Goal: Contribute content: Contribute content

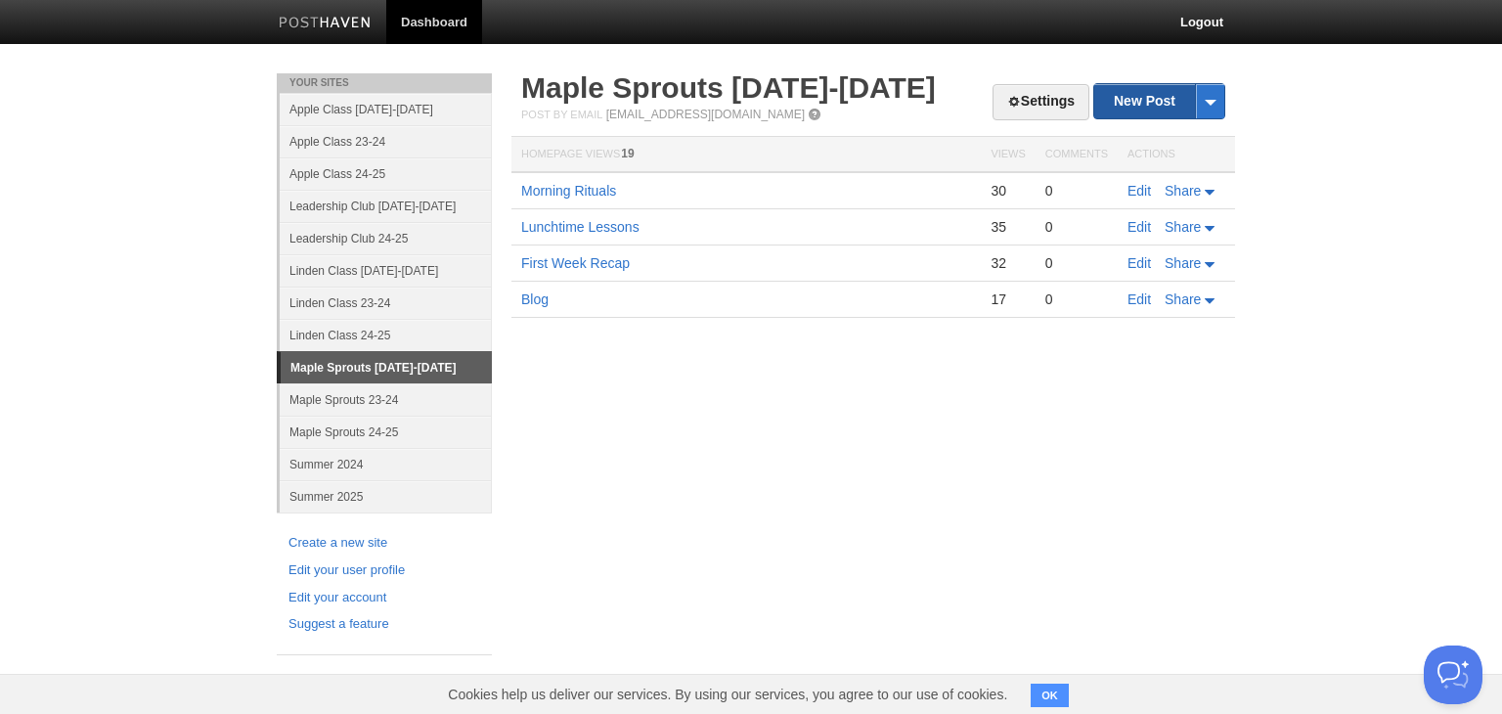
click at [1150, 113] on link "New Post" at bounding box center [1159, 101] width 130 height 34
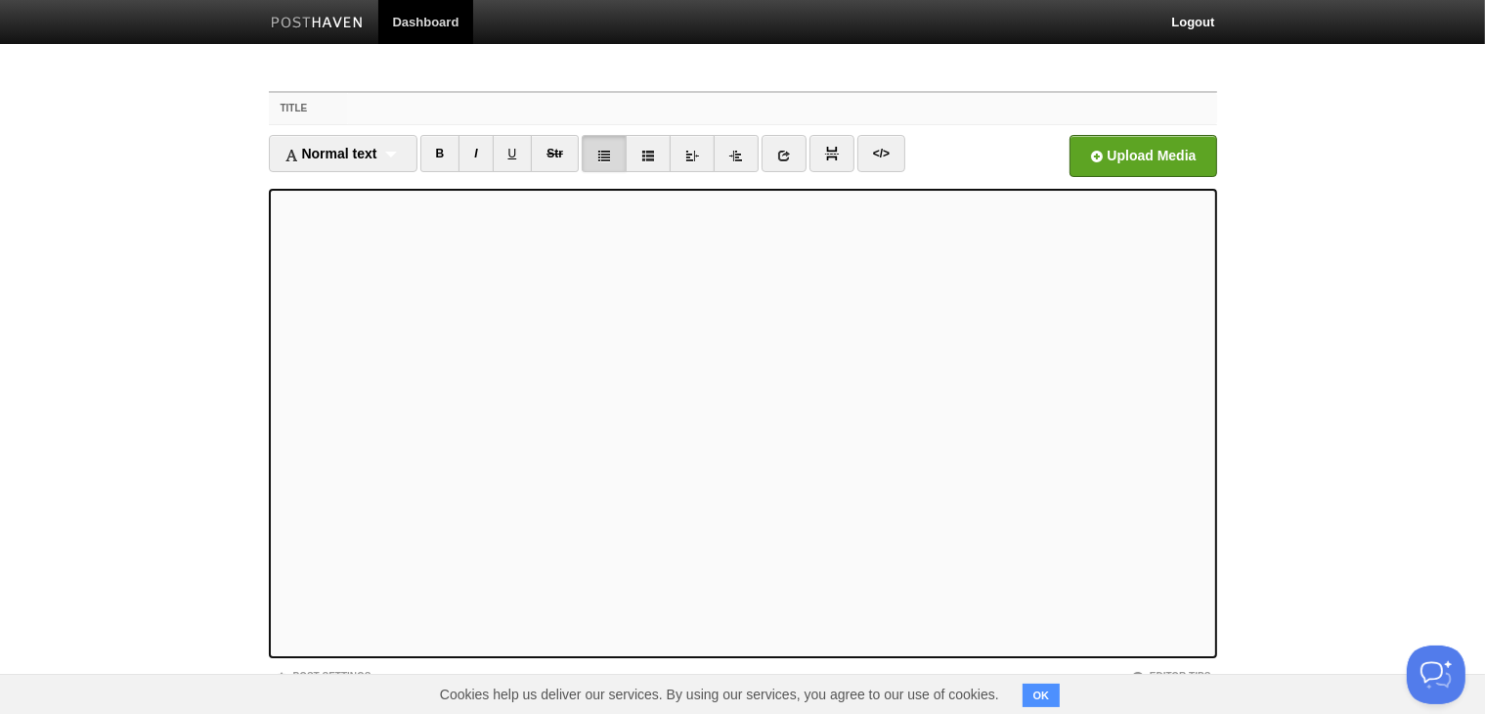
click at [351, 110] on input "Title" at bounding box center [781, 108] width 869 height 31
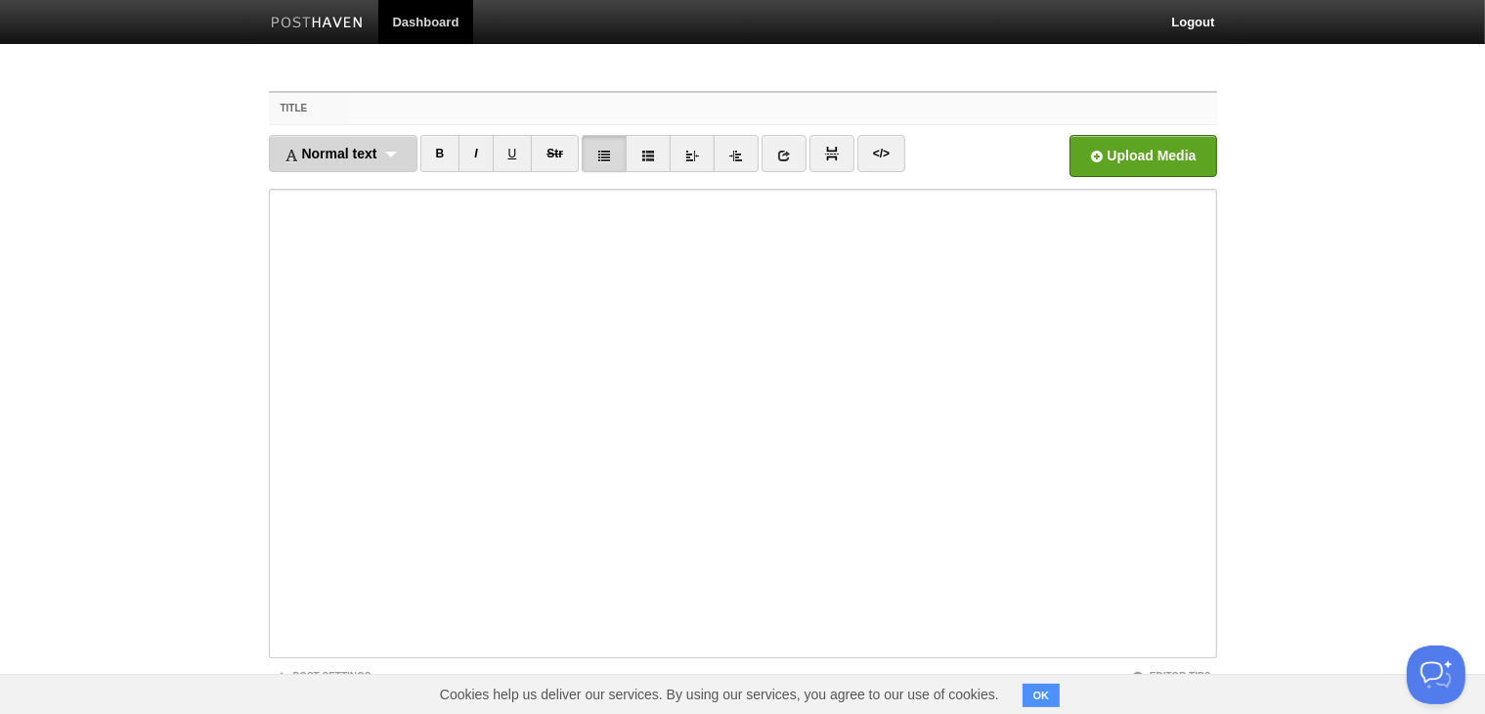
scroll to position [111, 0]
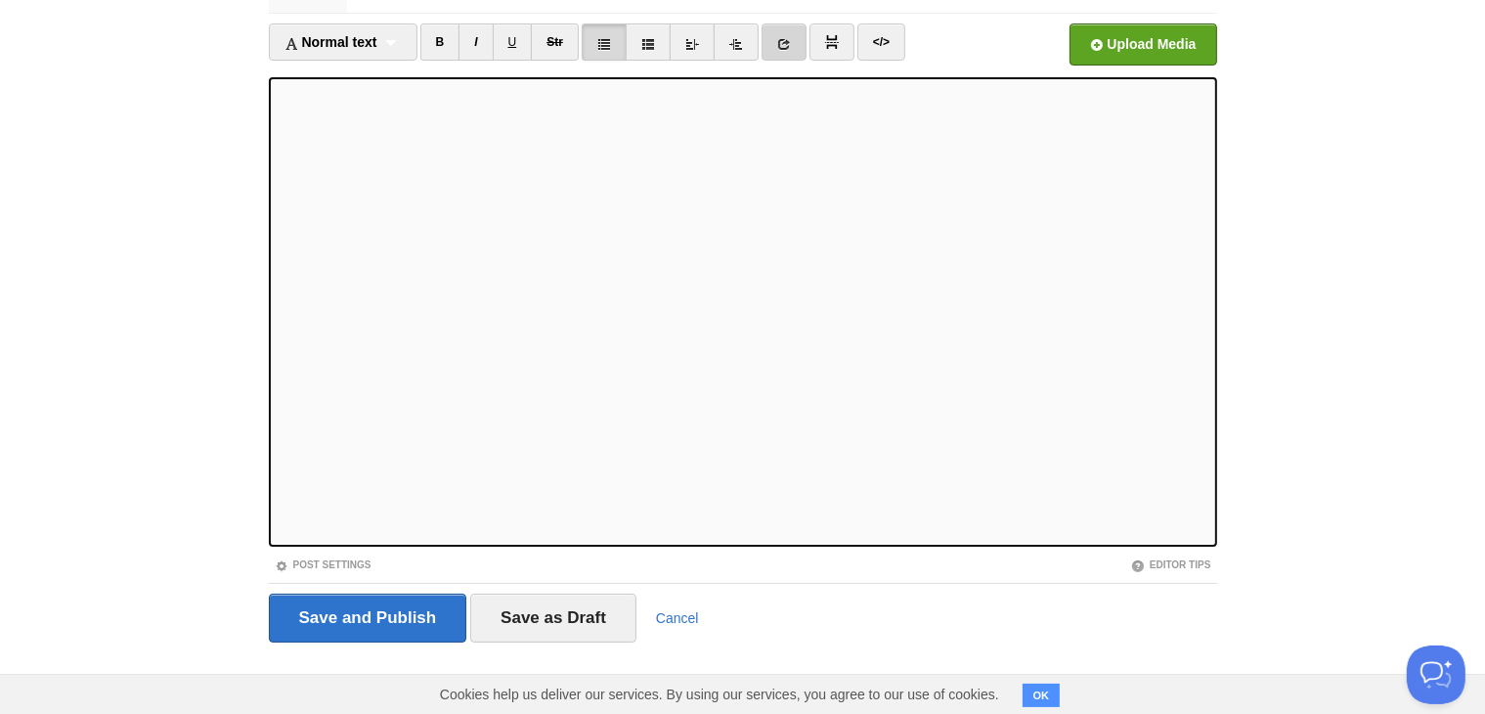
click at [786, 46] on icon at bounding box center [784, 44] width 14 height 14
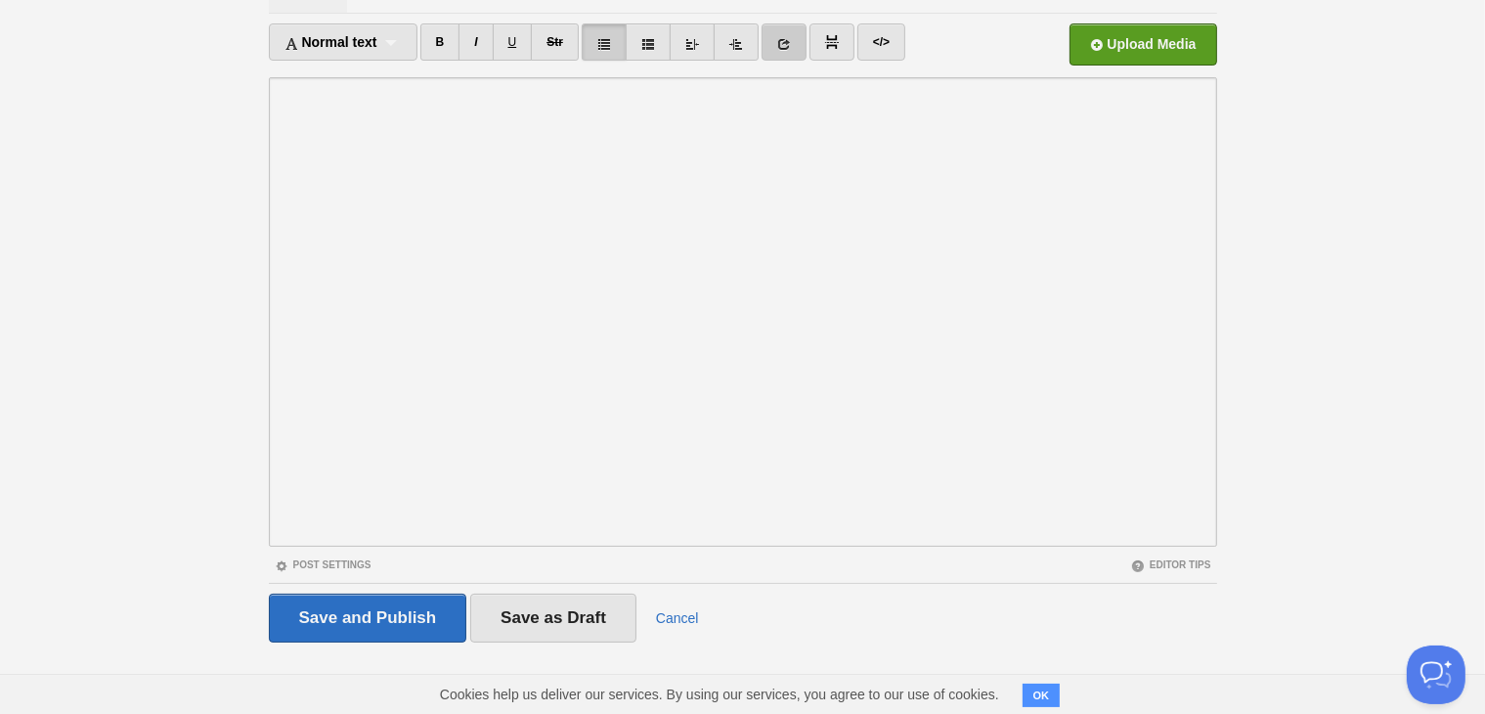
scroll to position [0, 0]
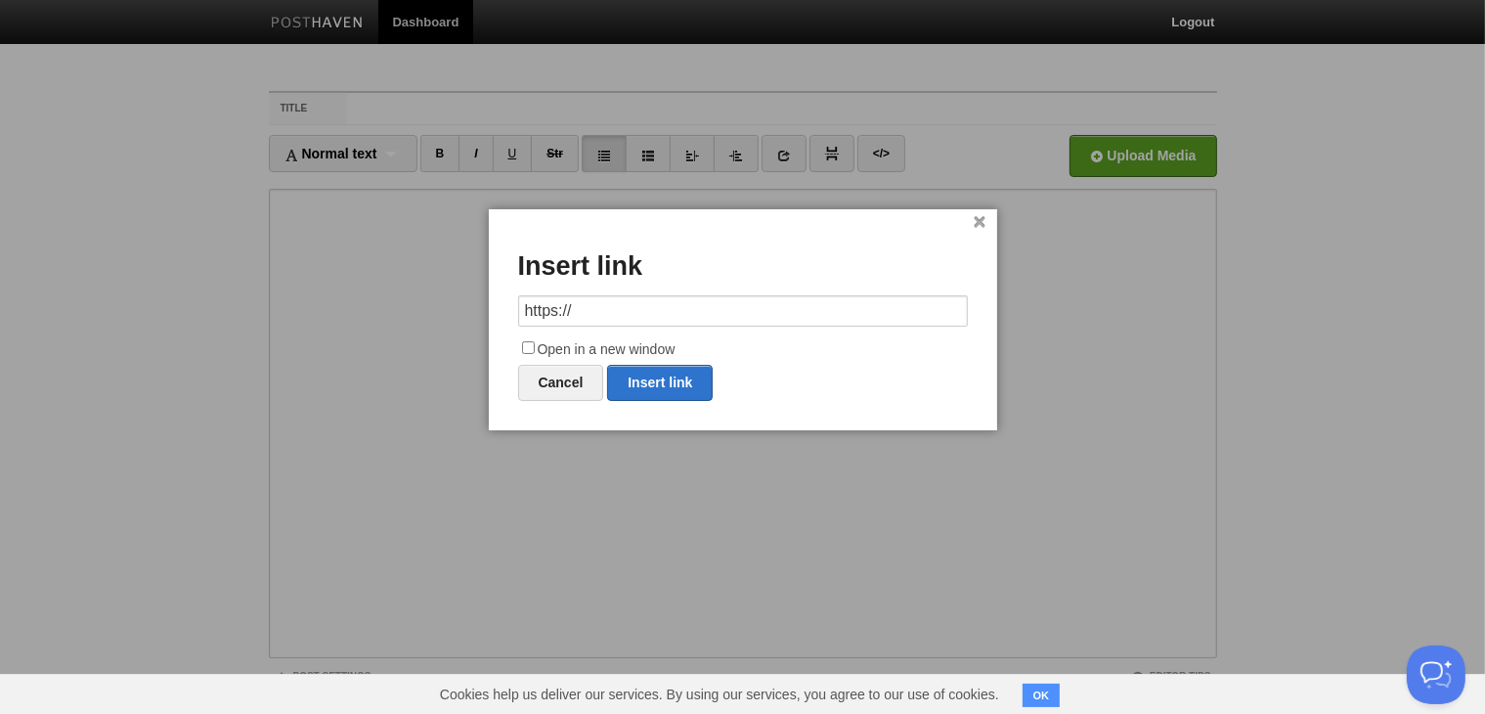
drag, startPoint x: 599, startPoint y: 308, endPoint x: 480, endPoint y: 307, distance: 119.3
click at [480, 307] on body "Dashboard Logout Your Sites Apple Class [DATE]-[DATE] Apple Class 23-24 Apple C…" at bounding box center [742, 413] width 1485 height 827
click at [677, 386] on link "Insert link" at bounding box center [660, 383] width 106 height 36
type input "https://"
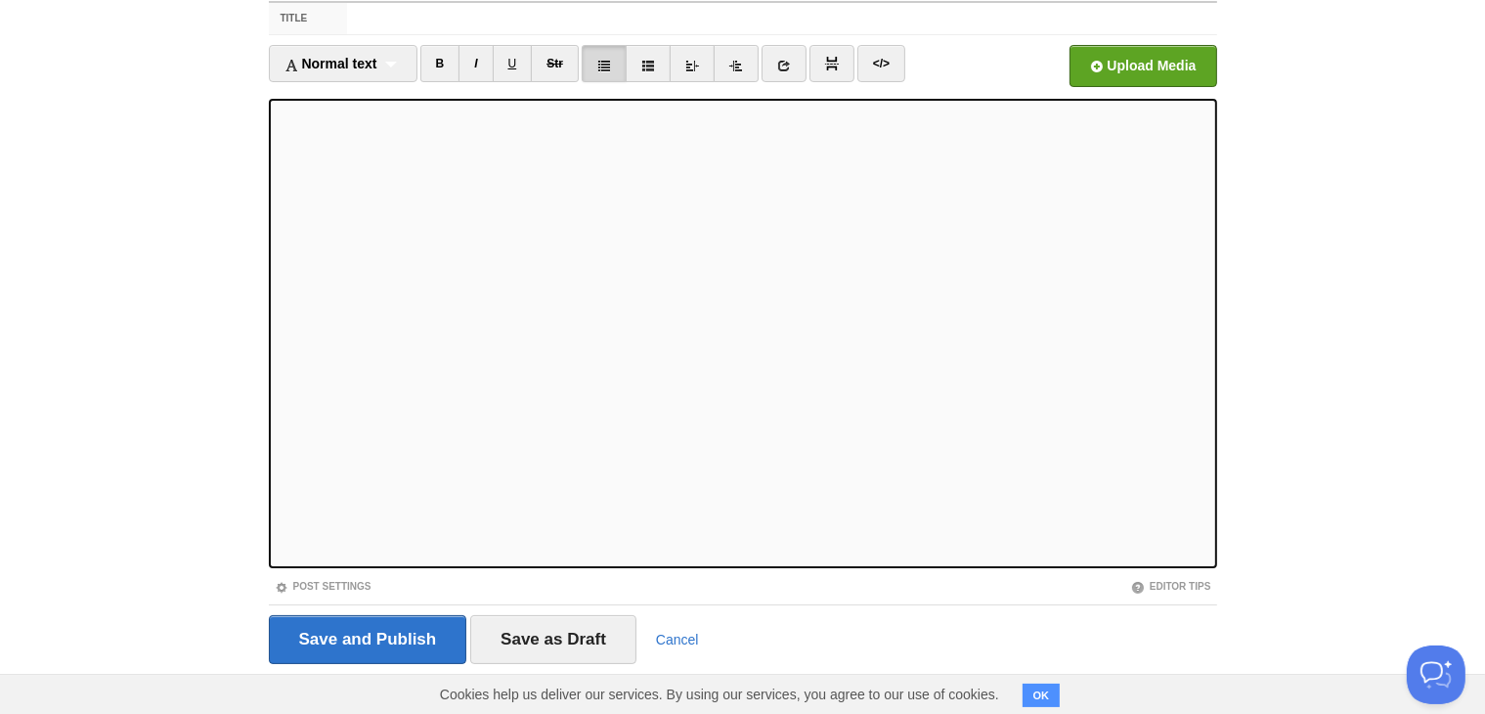
scroll to position [111, 0]
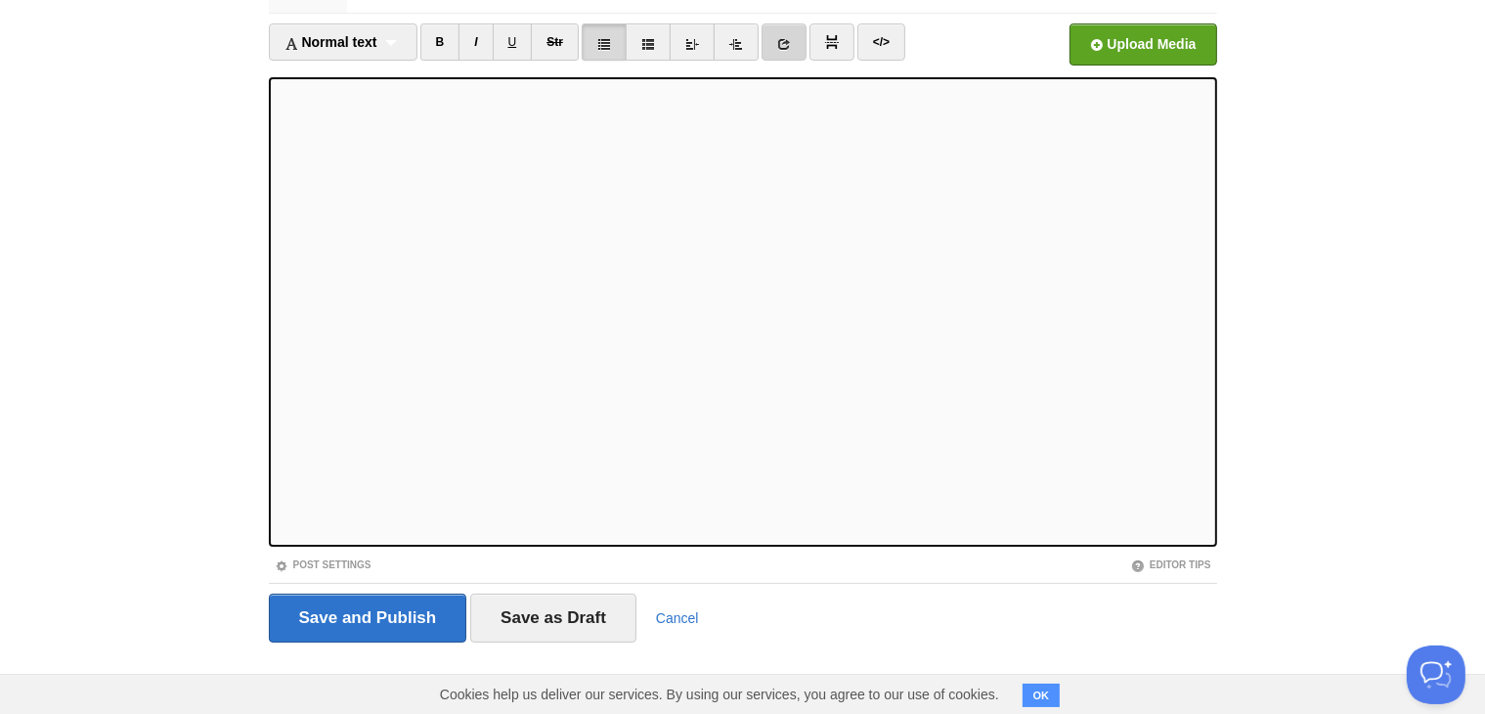
click at [790, 50] on link at bounding box center [784, 41] width 45 height 37
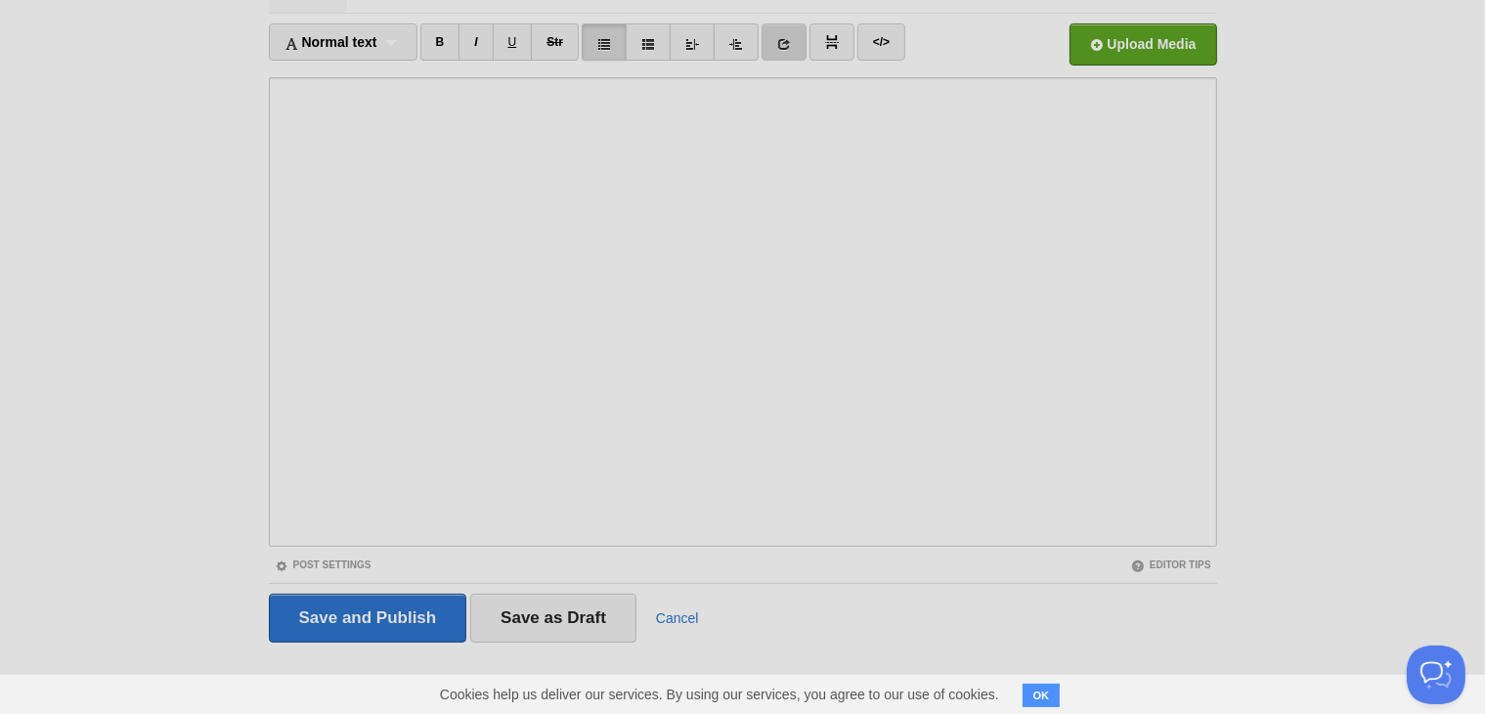
scroll to position [0, 0]
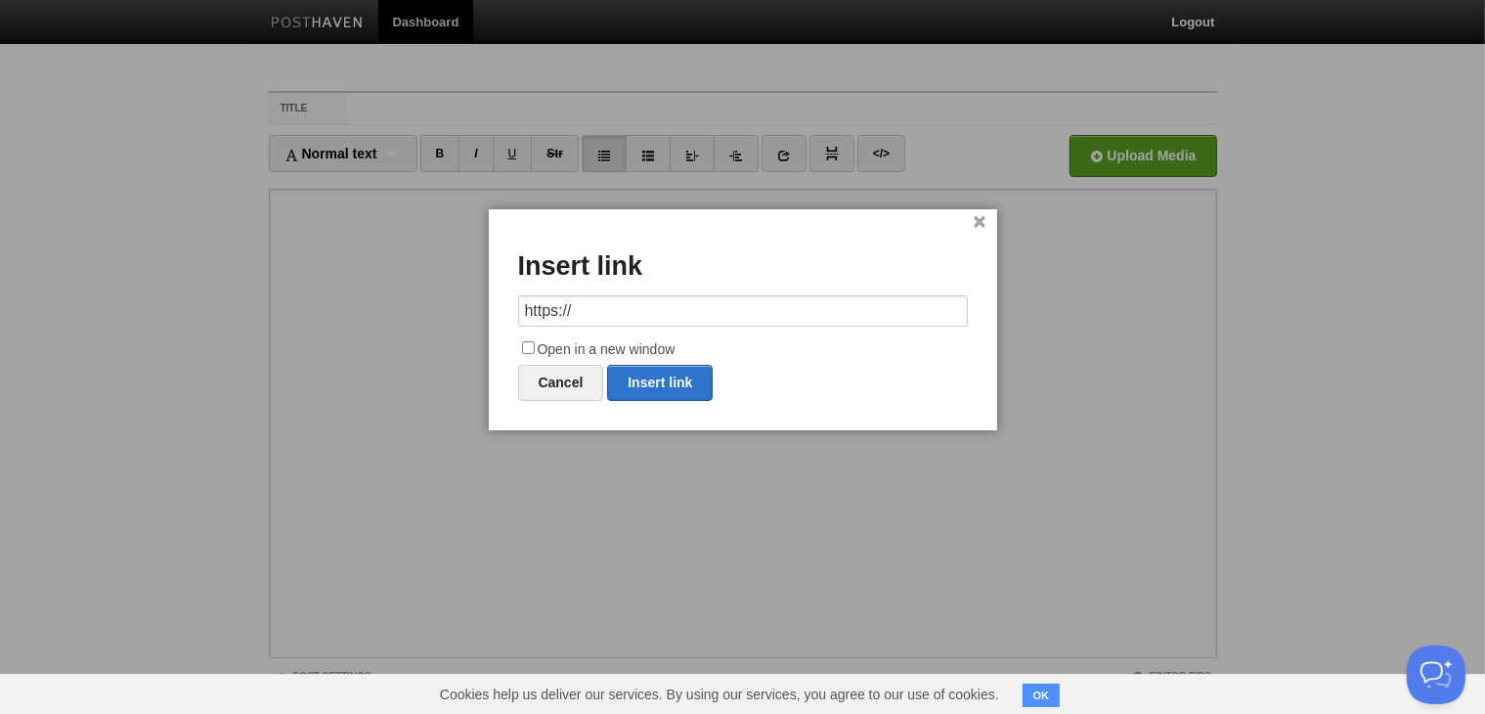
drag, startPoint x: 608, startPoint y: 325, endPoint x: 482, endPoint y: 326, distance: 126.1
click at [482, 326] on body "Dashboard Logout Your Sites Apple Class [DATE]-[DATE] Apple Class 23-24 Apple C…" at bounding box center [742, 413] width 1485 height 827
click at [687, 386] on link "Insert link" at bounding box center [660, 383] width 106 height 36
type input "https://"
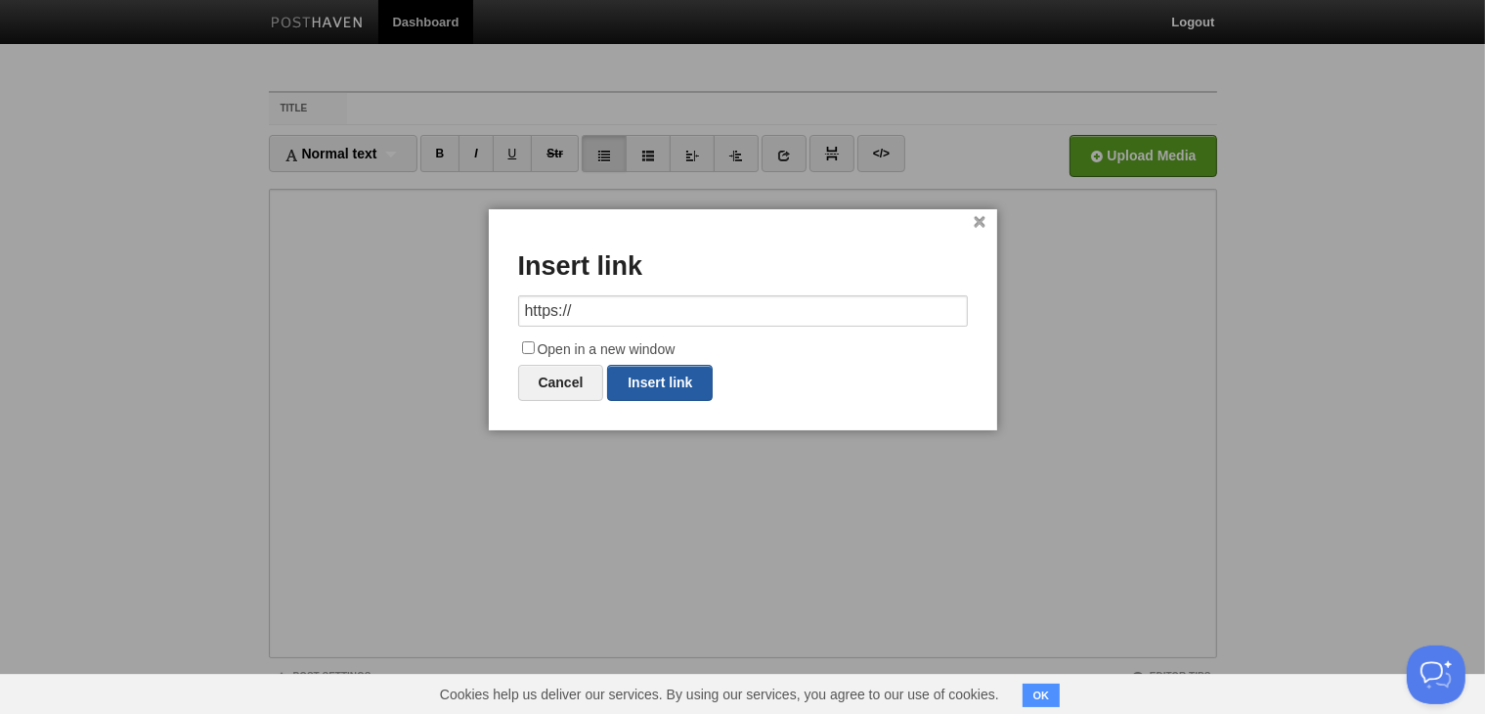
scroll to position [0, 0]
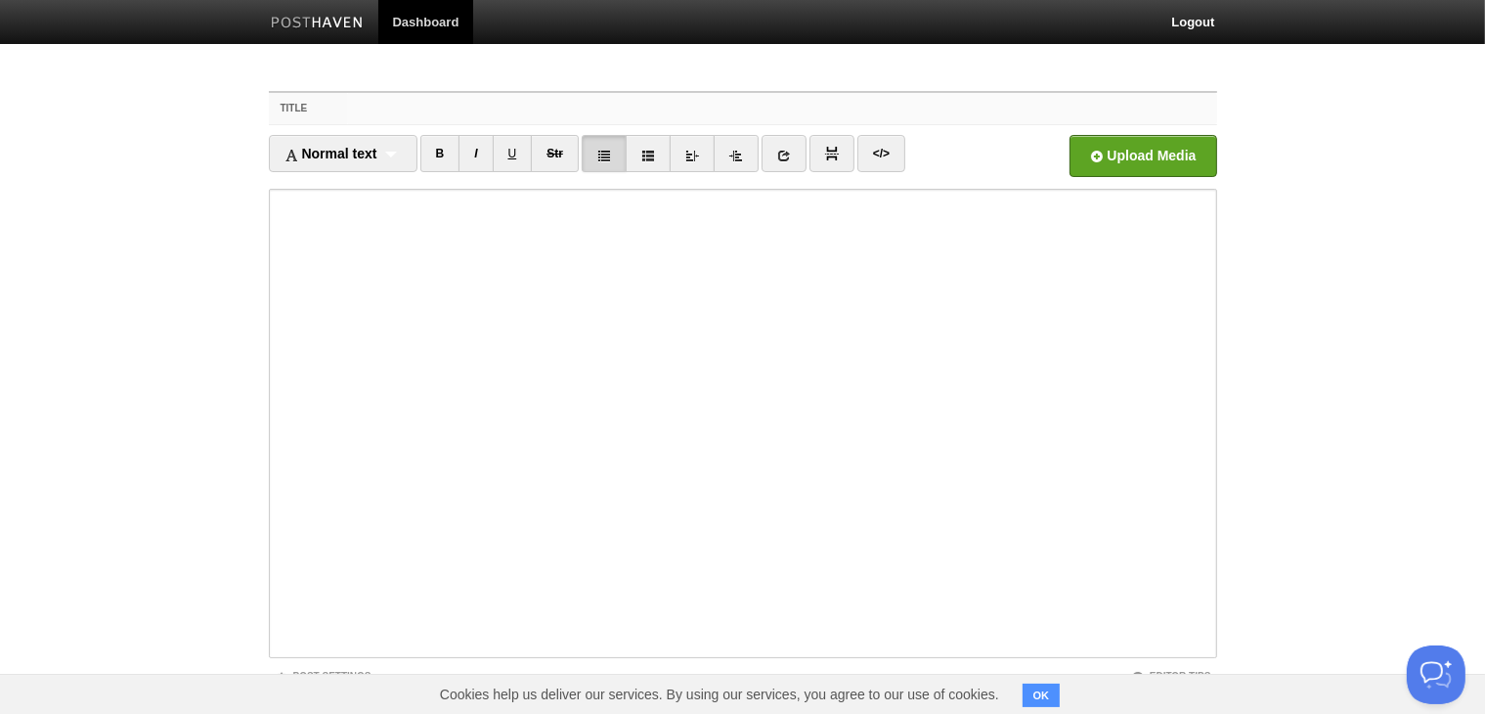
click at [348, 103] on input "Title" at bounding box center [781, 108] width 869 height 31
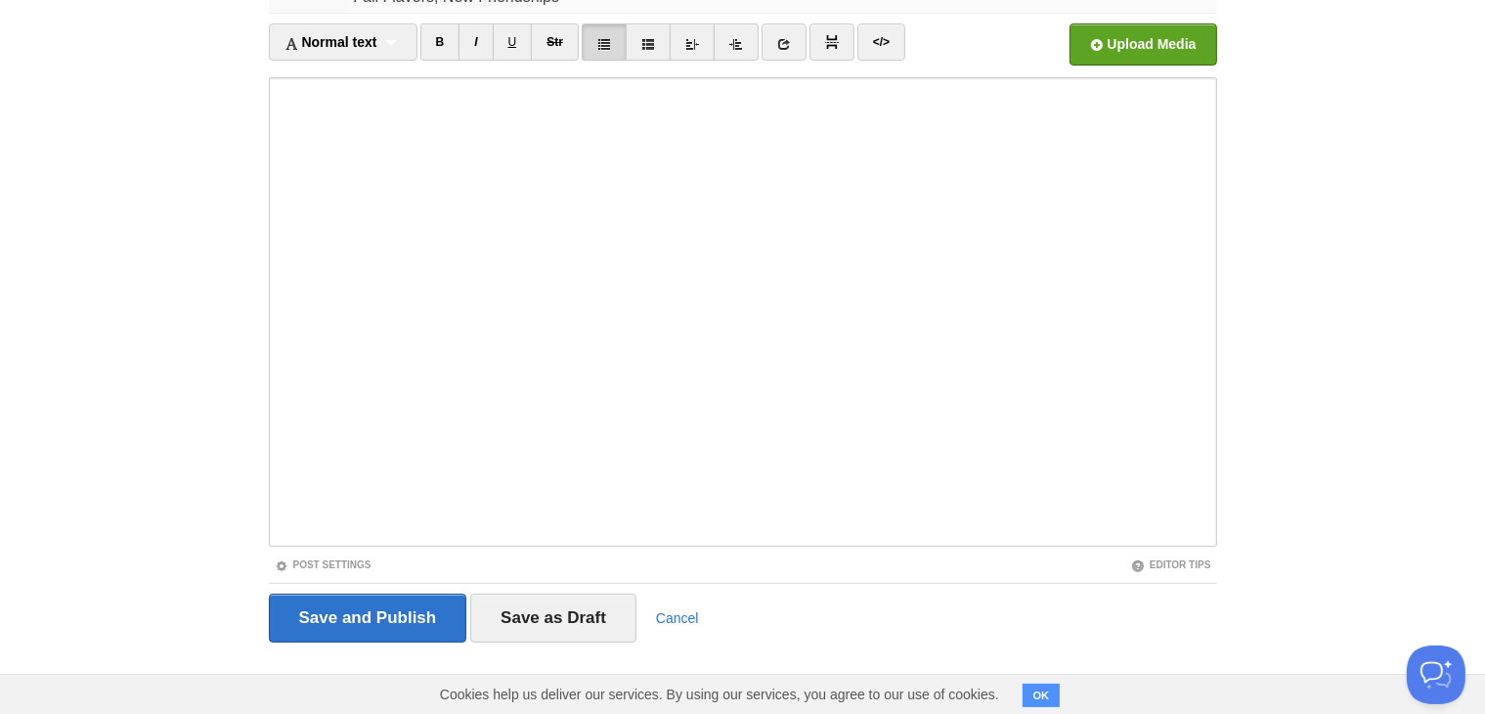
type input "Fall Flavors, New Friendships"
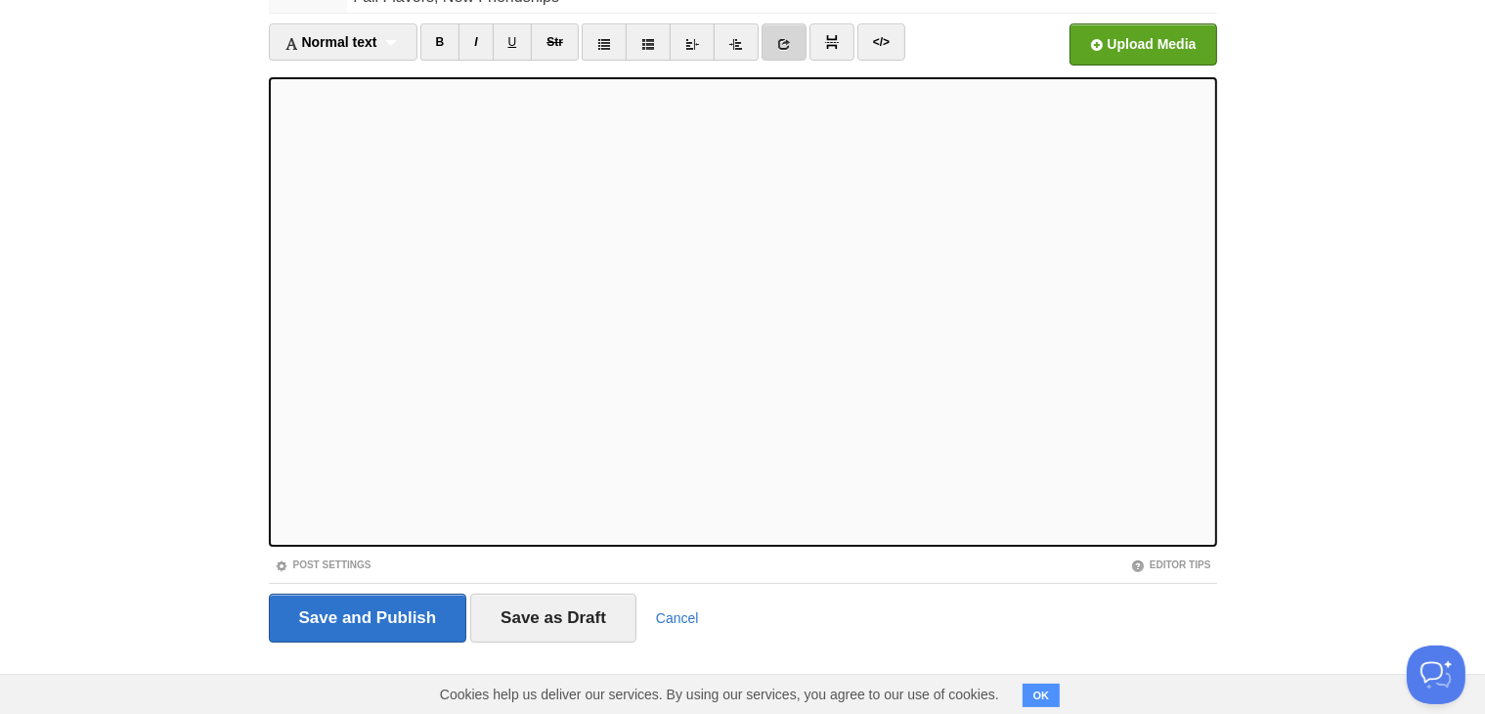
click at [783, 42] on icon at bounding box center [784, 44] width 14 height 14
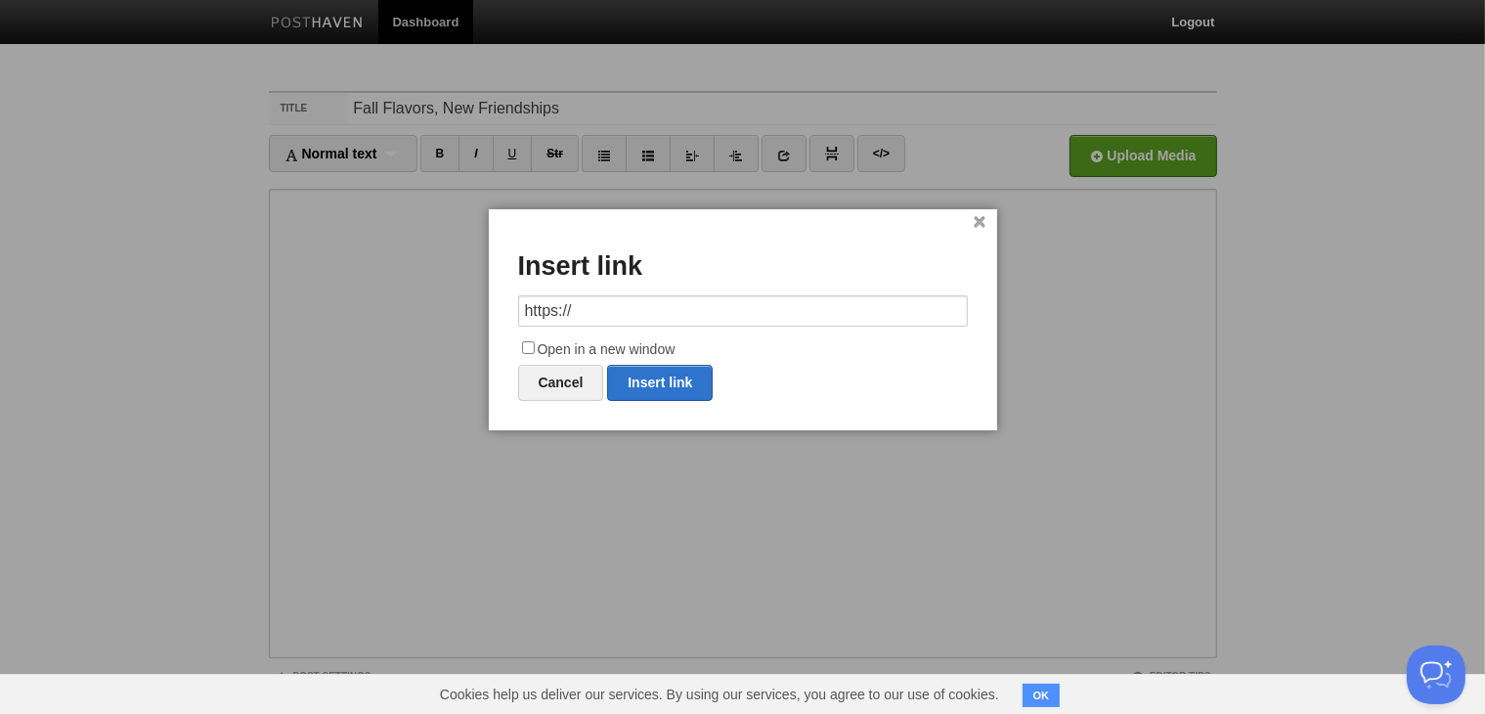
drag, startPoint x: 587, startPoint y: 310, endPoint x: 505, endPoint y: 328, distance: 84.0
click at [505, 328] on div "× Insert link https:// Open in a new window Cancel Insert link" at bounding box center [743, 319] width 508 height 221
click at [653, 379] on link "Insert link" at bounding box center [660, 383] width 106 height 36
type input "https://"
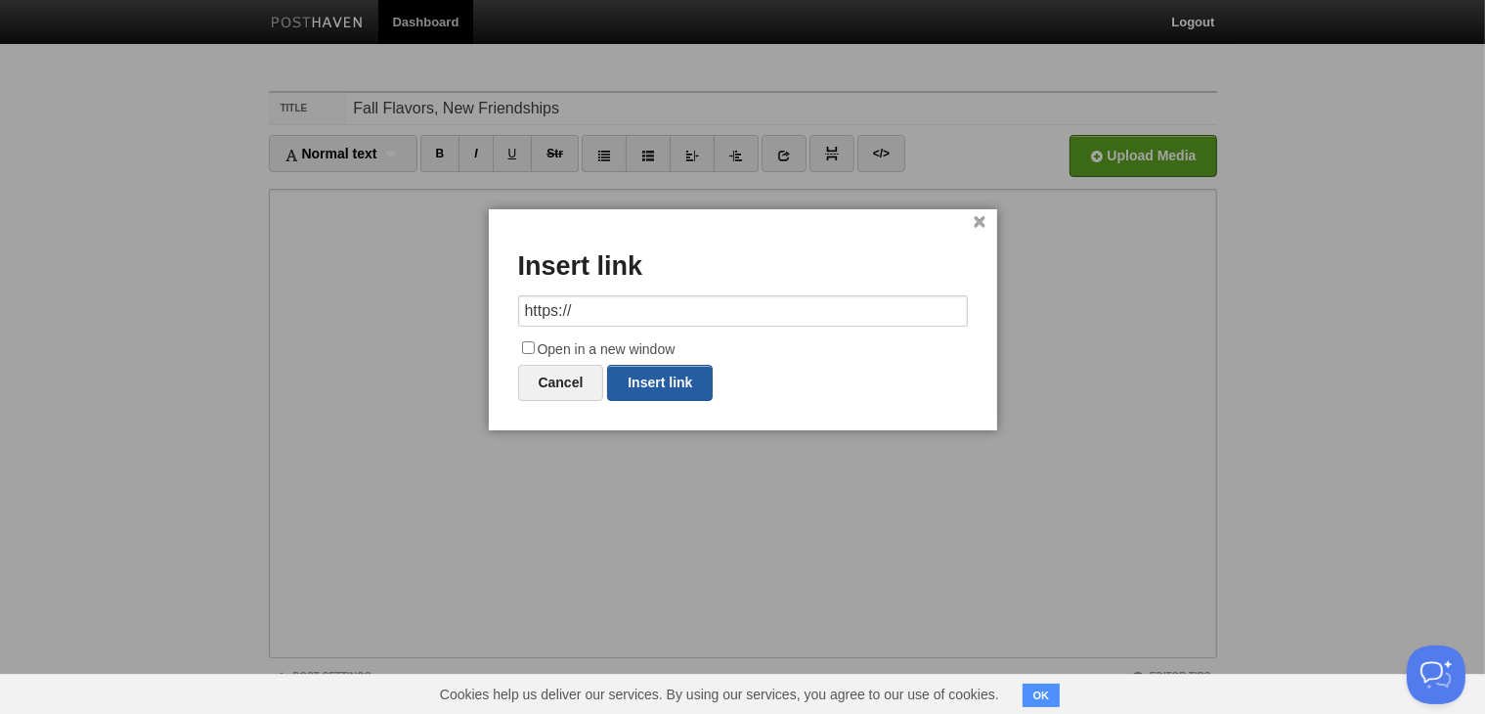
scroll to position [0, 0]
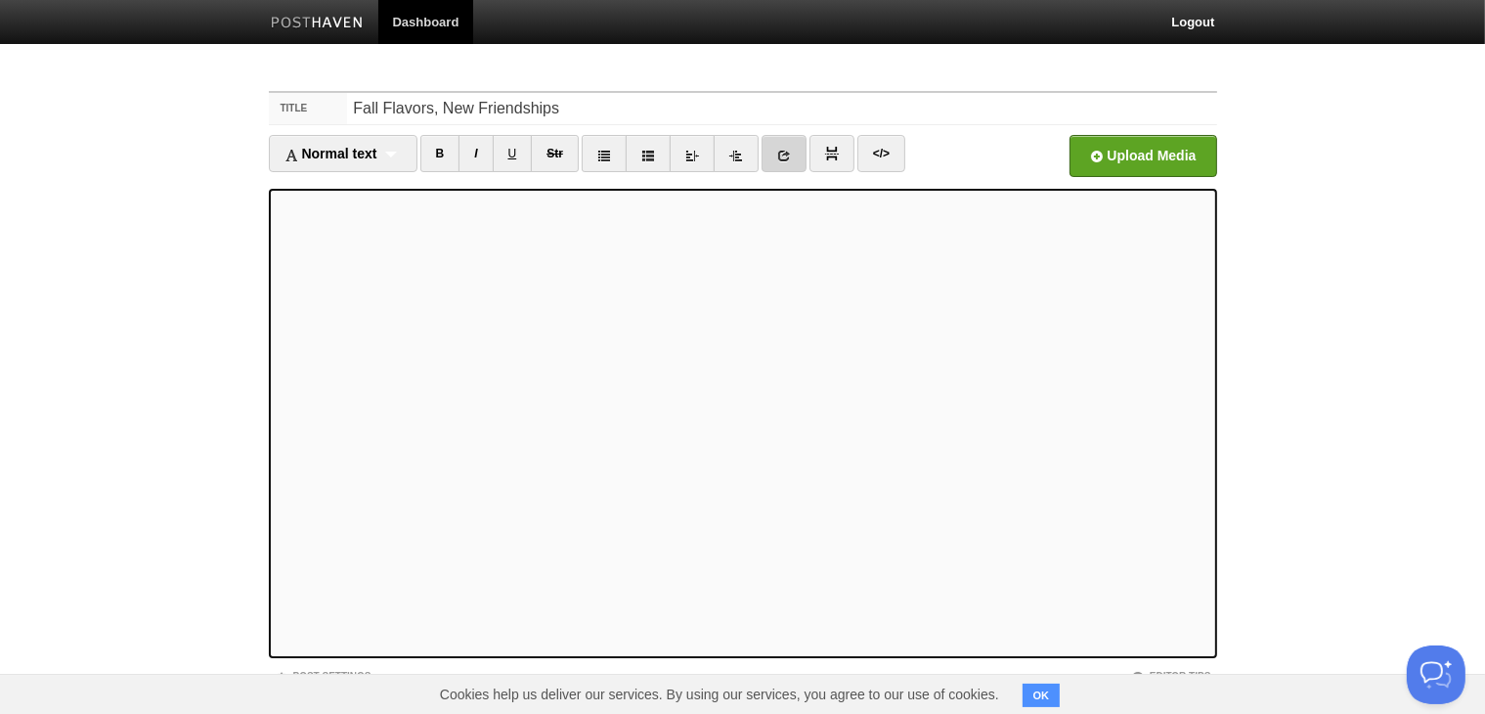
click at [783, 154] on icon at bounding box center [784, 156] width 14 height 14
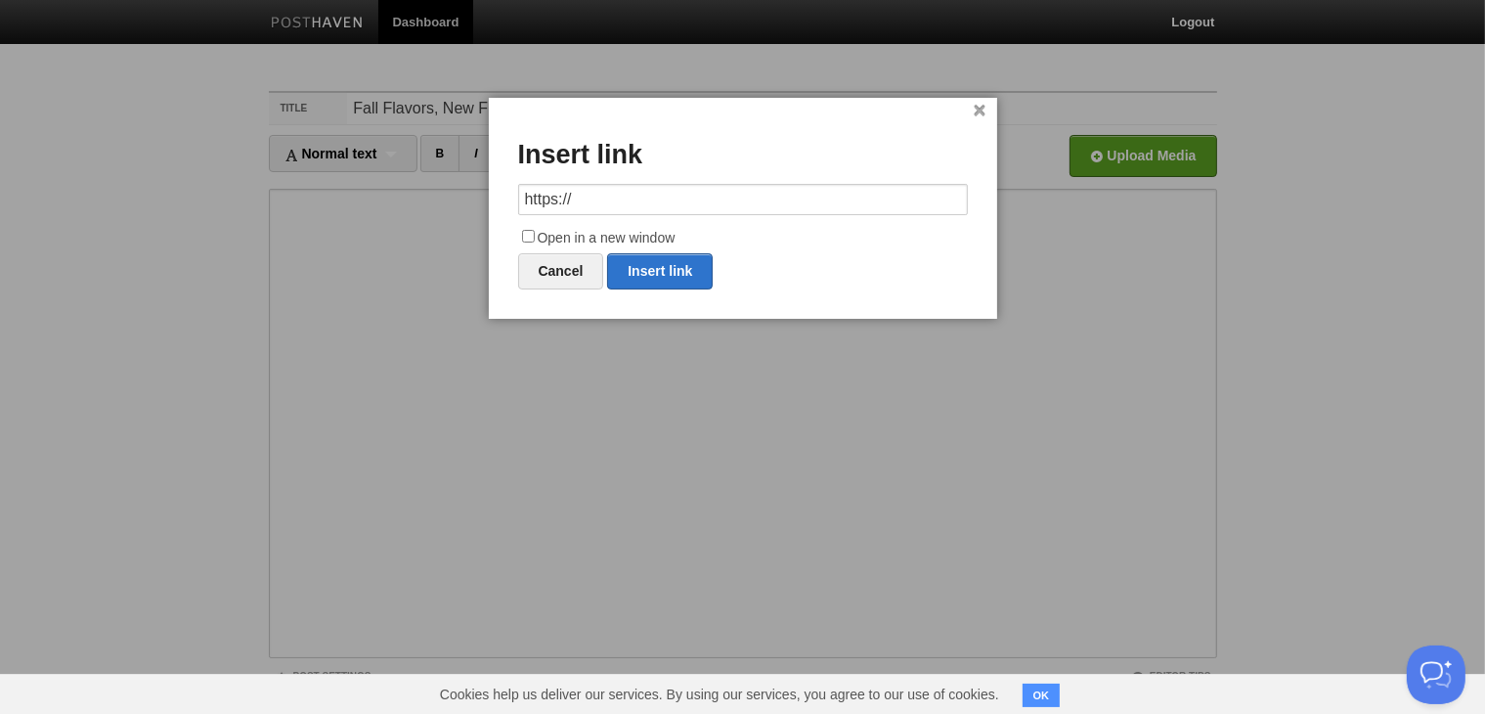
drag, startPoint x: 605, startPoint y: 204, endPoint x: 495, endPoint y: 209, distance: 110.6
click at [495, 209] on div "× Insert link https:// Open in a new window Cancel Insert link" at bounding box center [743, 208] width 508 height 221
click at [692, 267] on link "Insert link" at bounding box center [660, 271] width 106 height 36
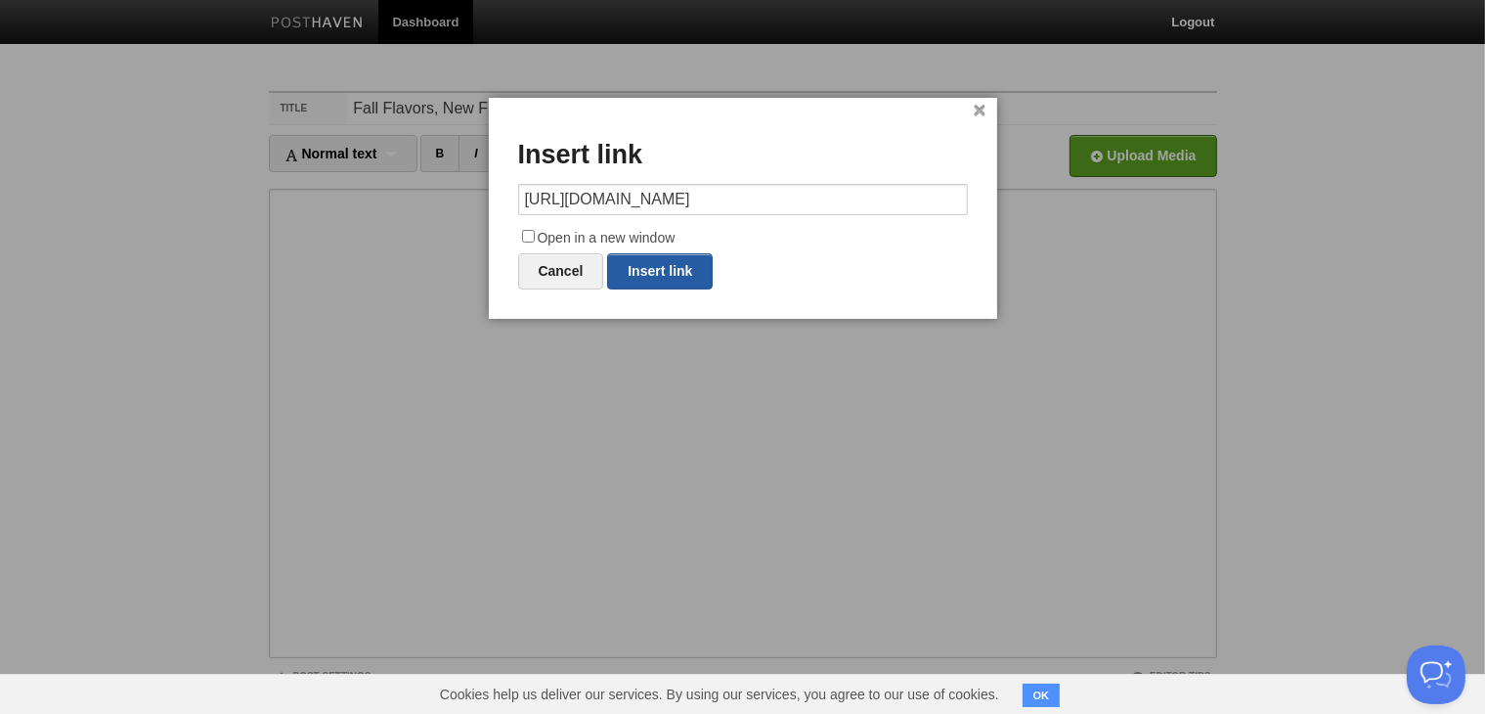
type input "https://"
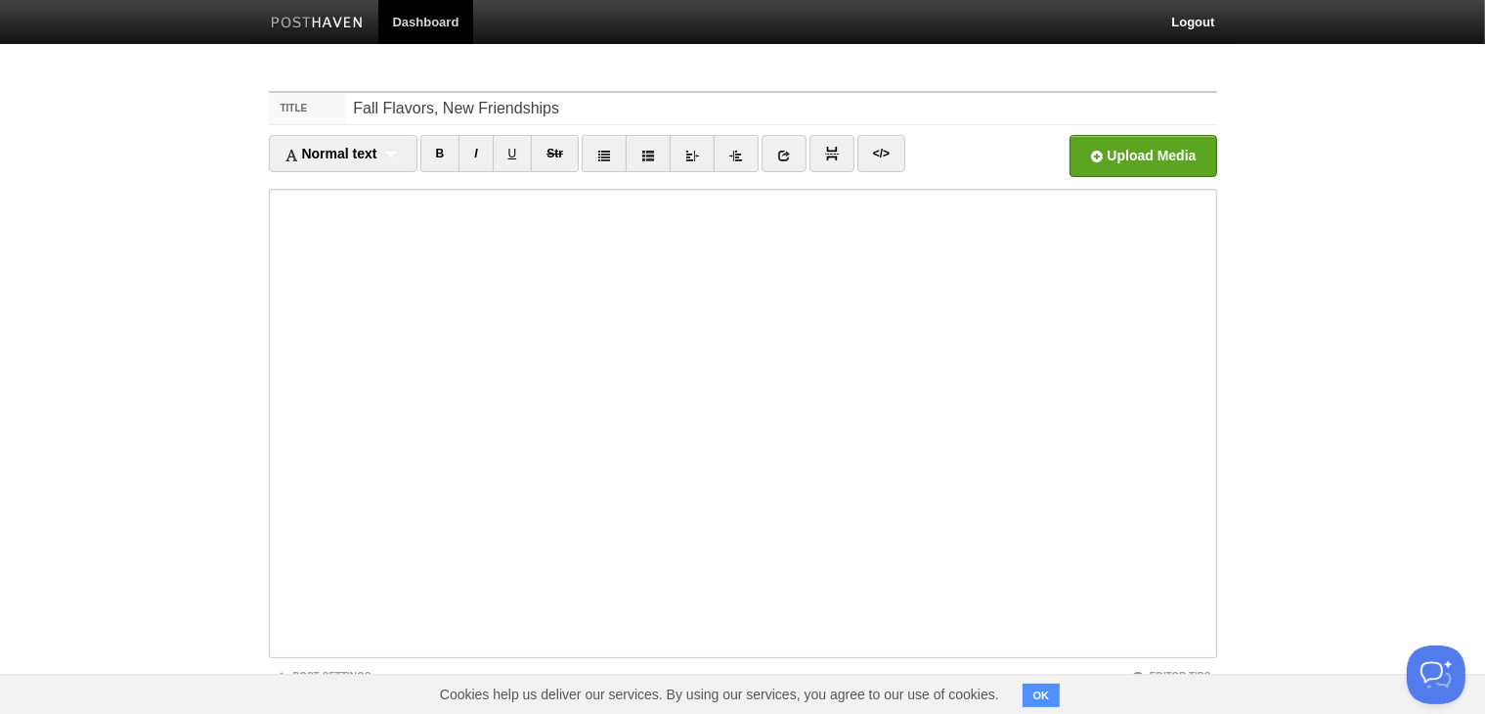
click at [270, 612] on iframe at bounding box center [743, 423] width 948 height 469
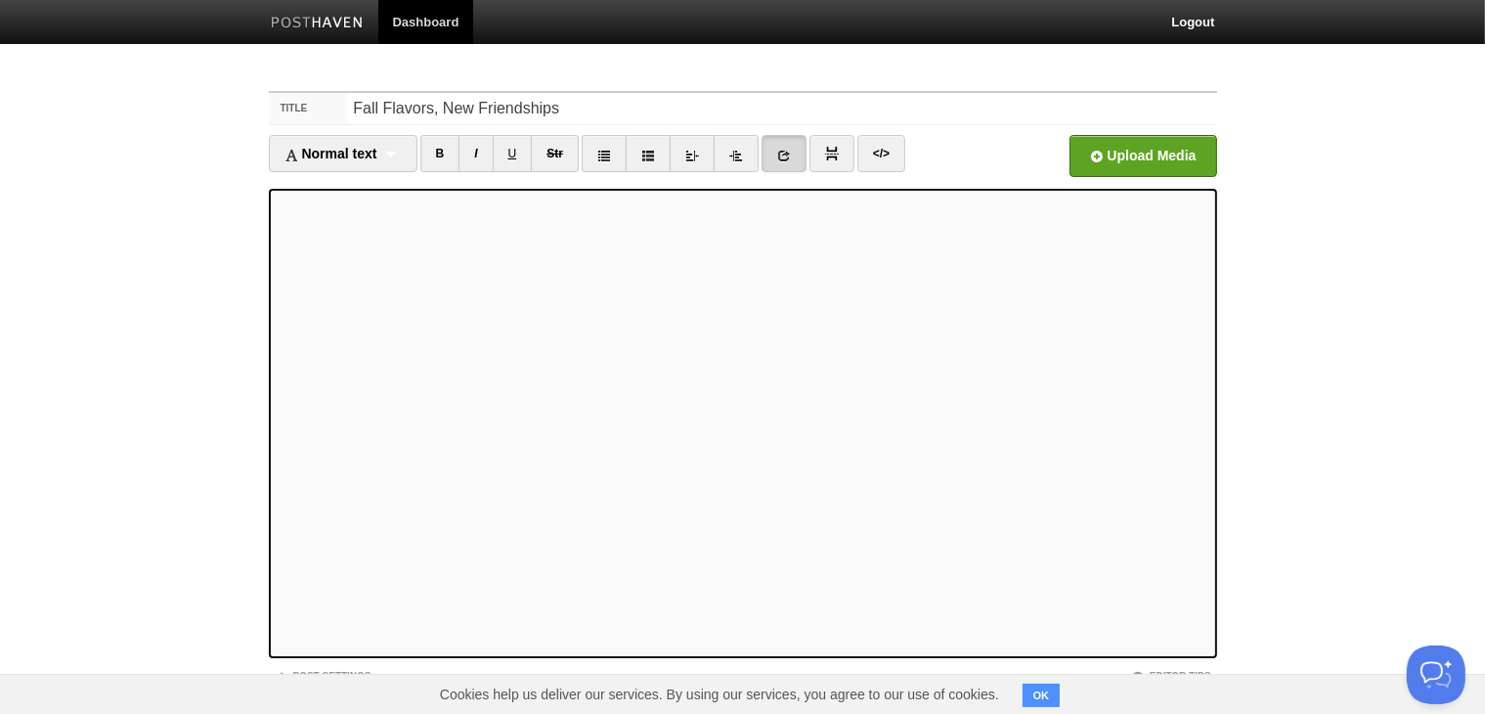
scroll to position [111, 0]
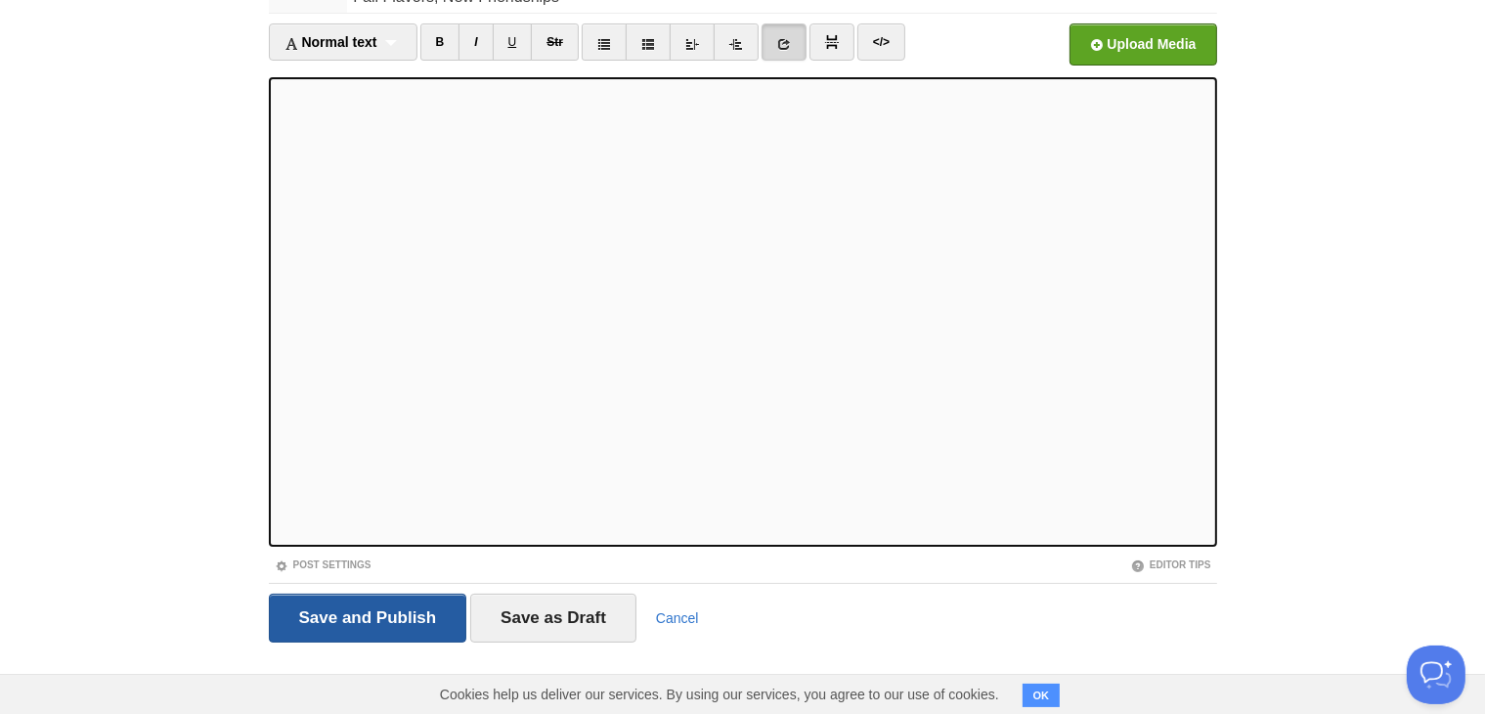
click at [370, 601] on input "Save and Publish" at bounding box center [368, 618] width 198 height 49
